Goal: Task Accomplishment & Management: Use online tool/utility

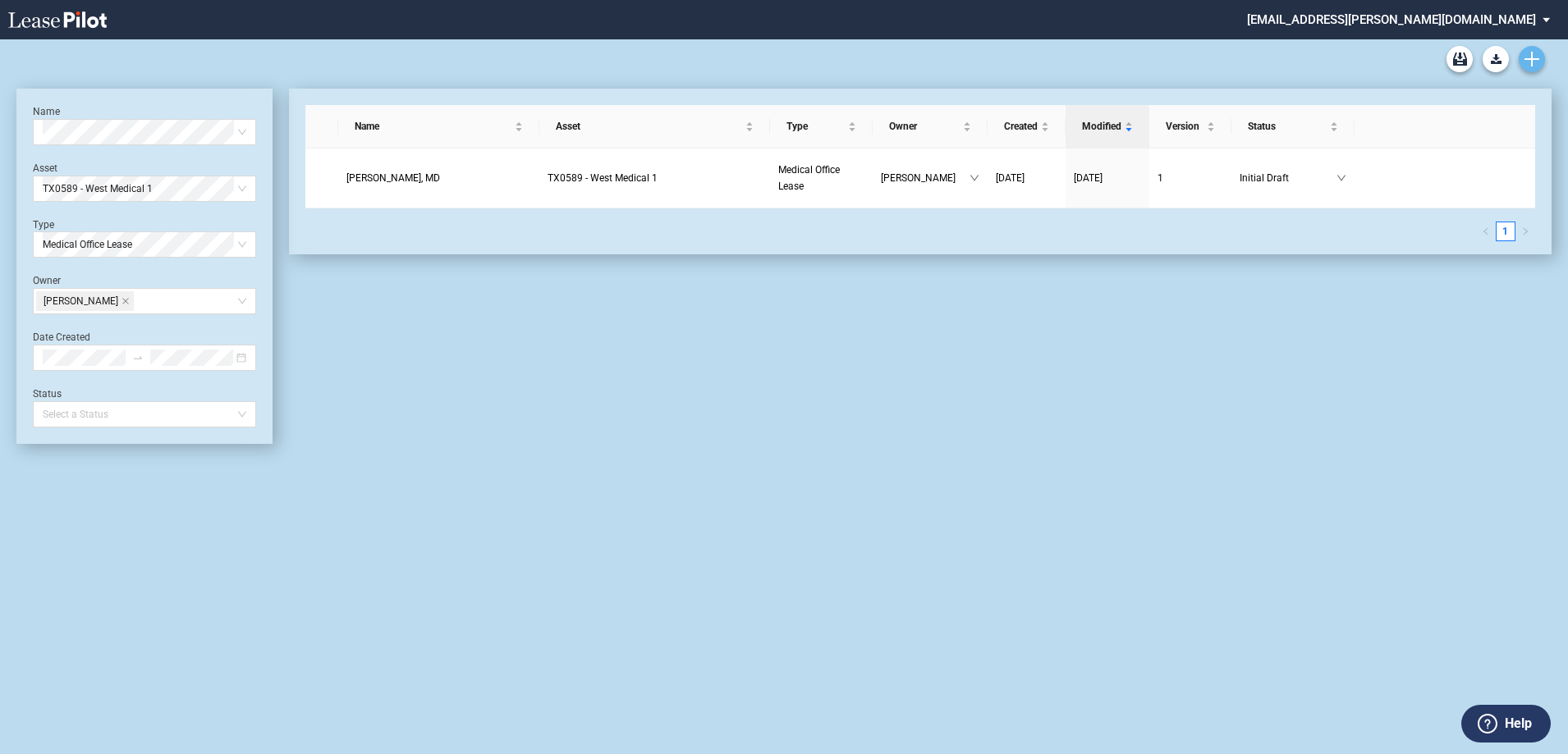
click at [1533, 49] on link "Create new document" at bounding box center [1531, 58] width 26 height 26
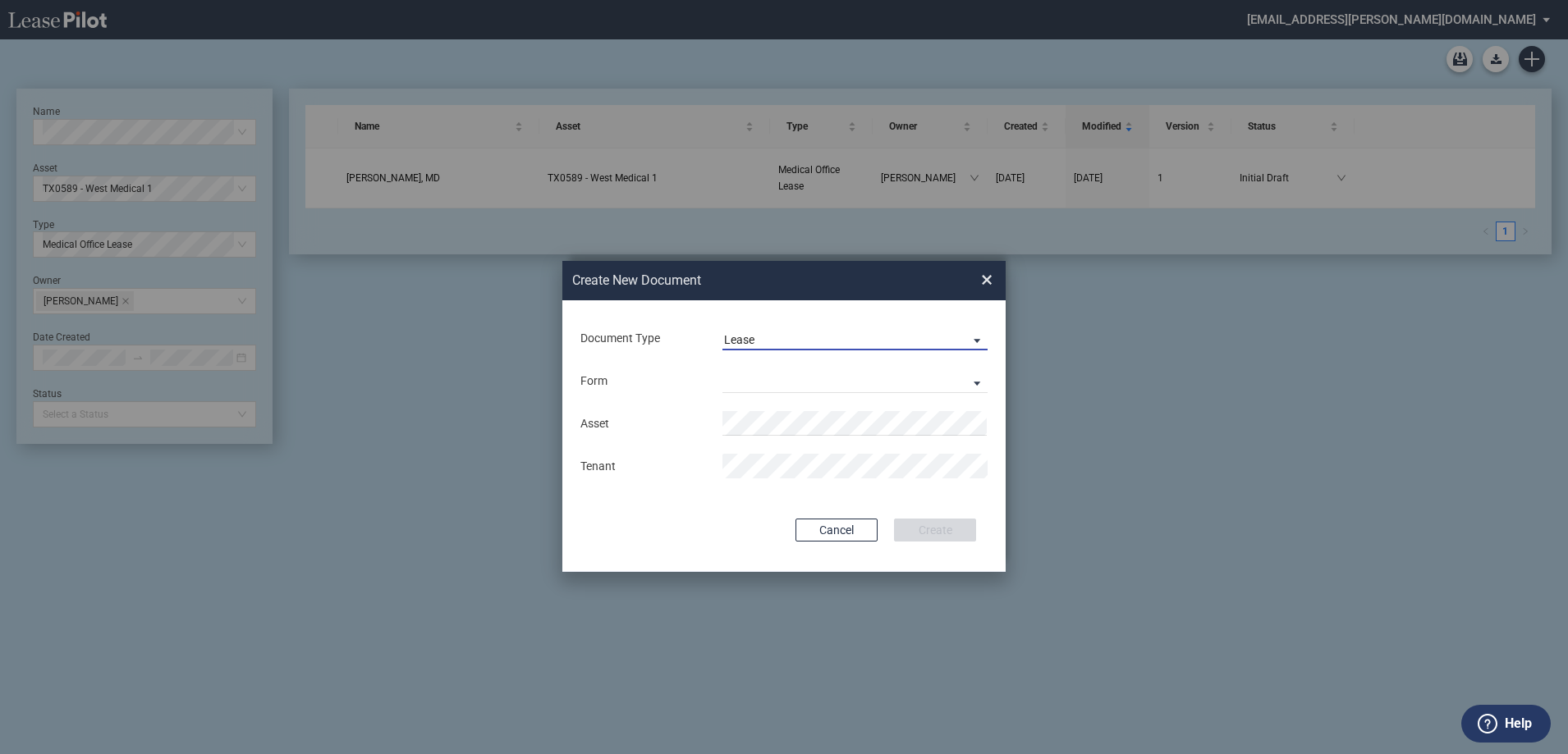
click at [976, 336] on span "Document Type: \aLease\a" at bounding box center [973, 339] width 20 height 16
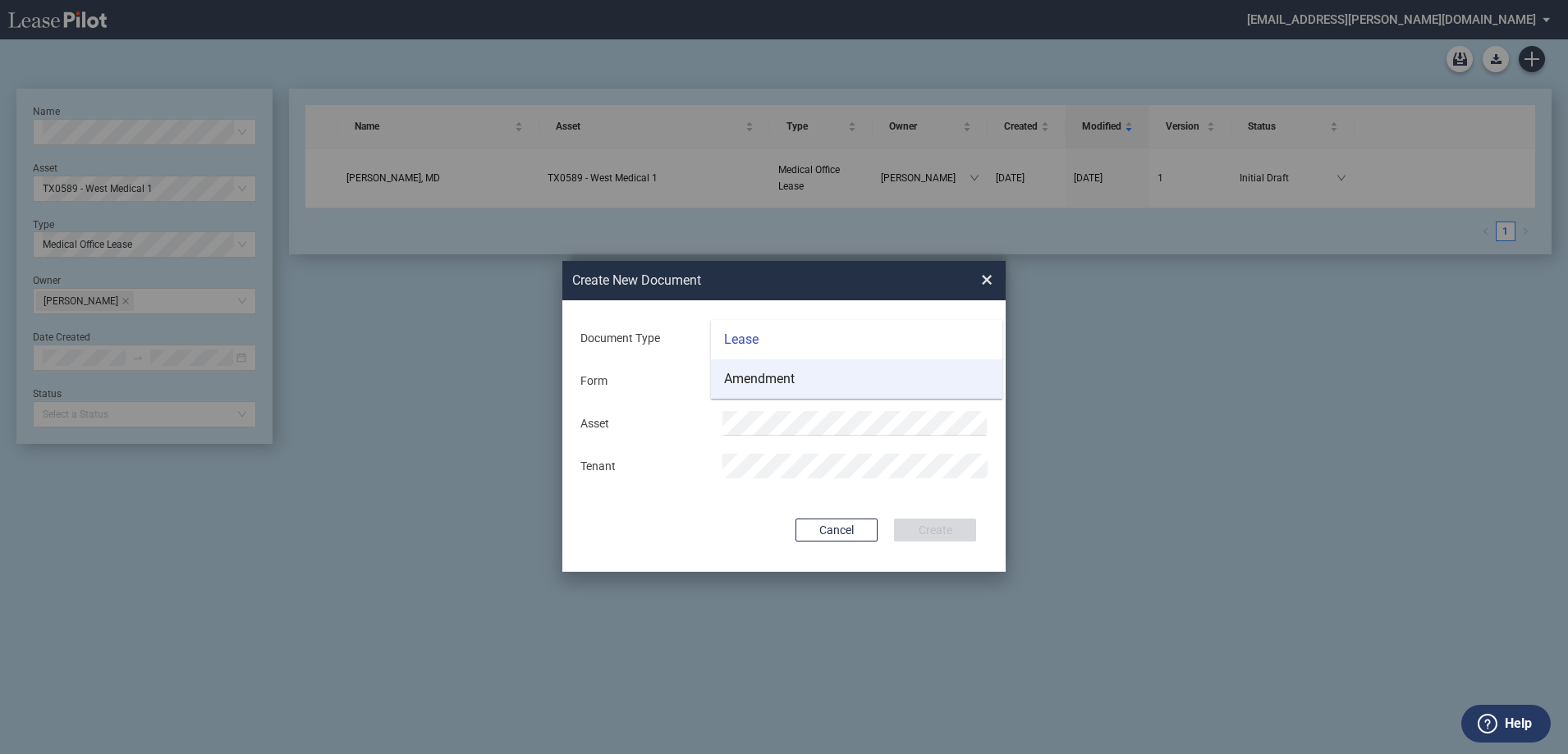
click at [784, 381] on div "Amendment" at bounding box center [759, 379] width 71 height 18
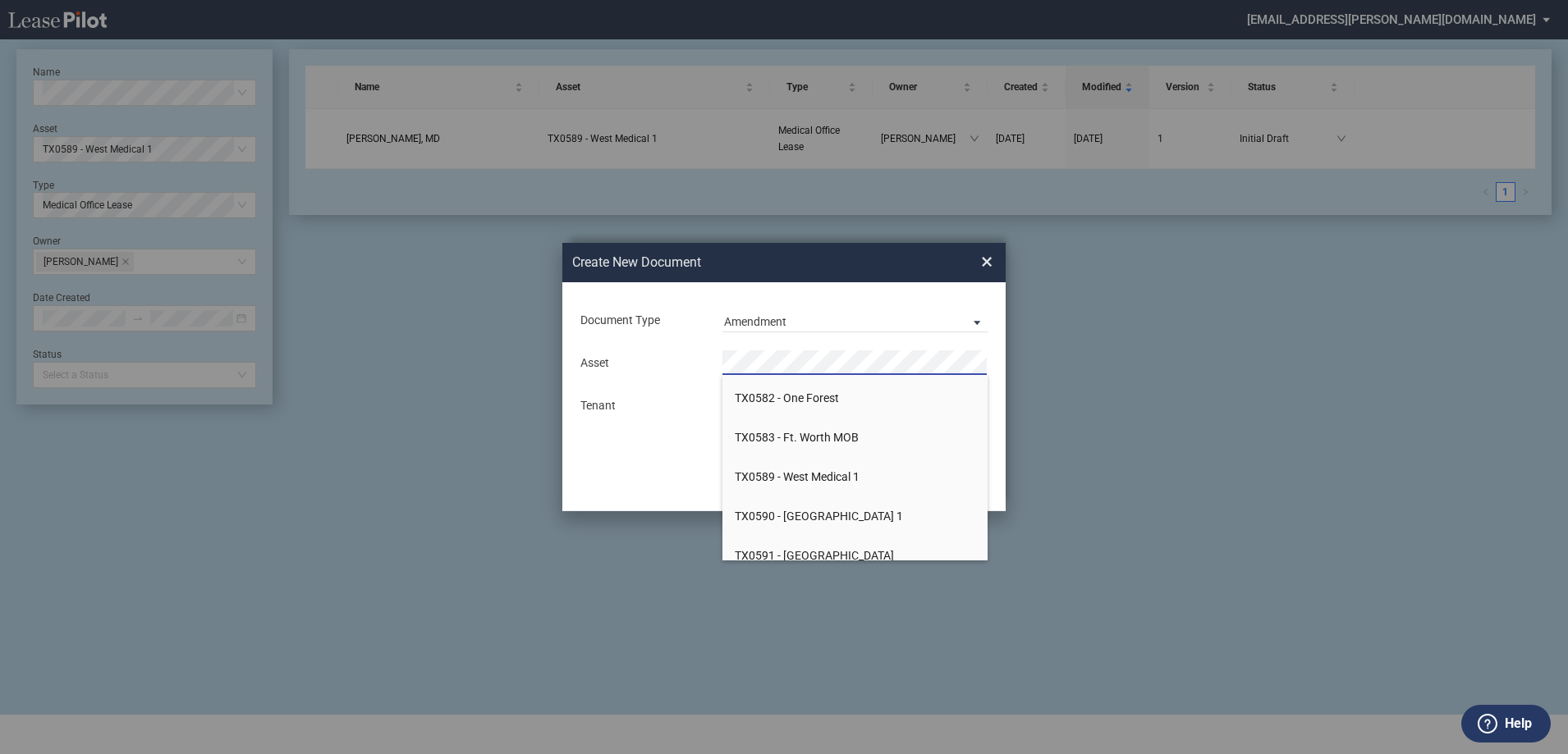
scroll to position [18540, 0]
click at [811, 435] on span "TX0581 - Bay Area Professional Plaza" at bounding box center [814, 440] width 159 height 13
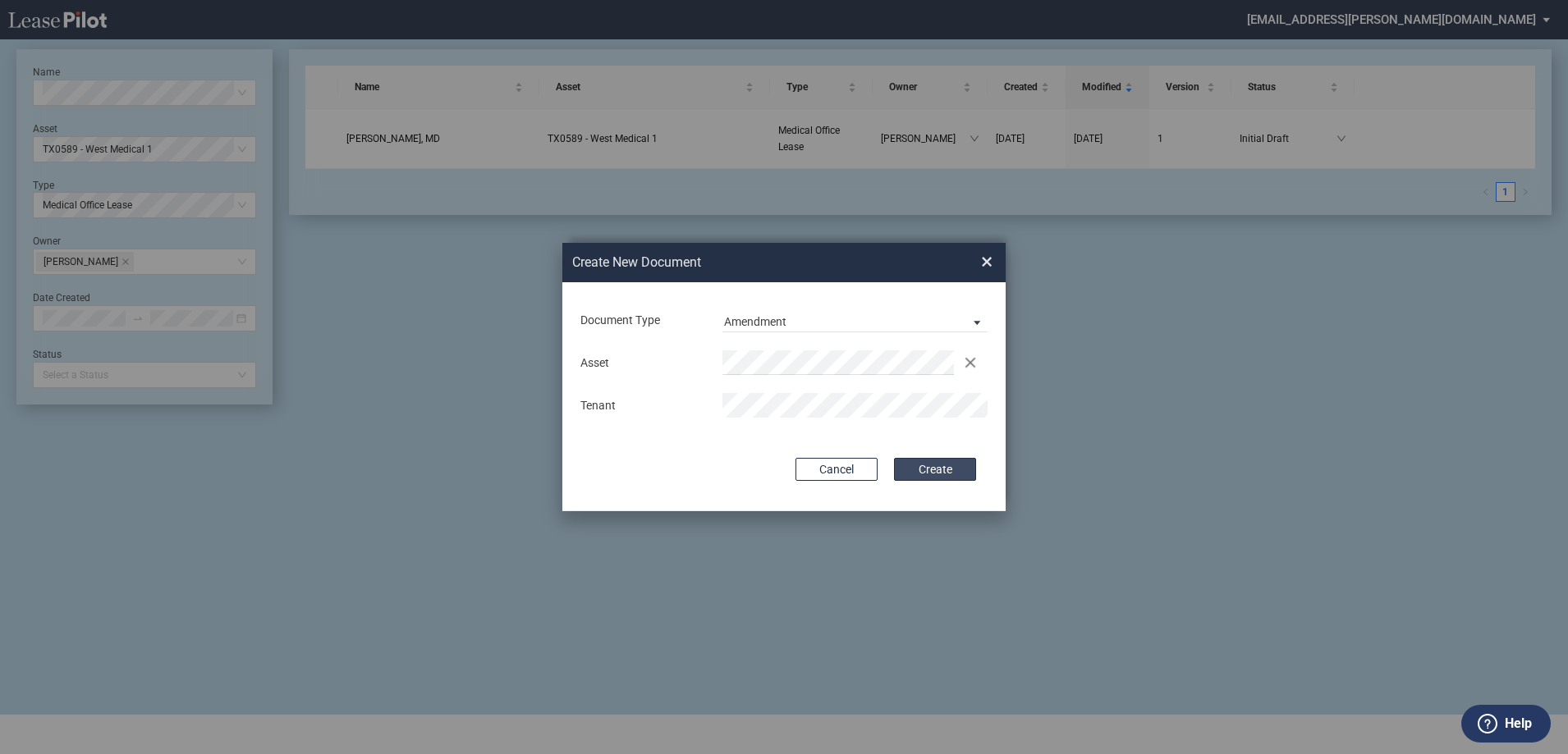
click at [943, 469] on button "Create" at bounding box center [935, 469] width 82 height 23
